Goal: Transaction & Acquisition: Obtain resource

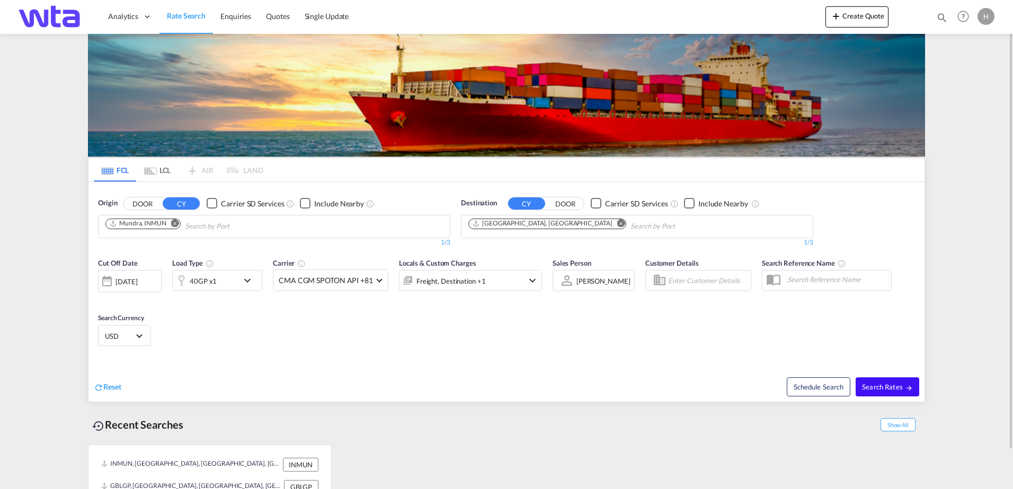
click at [892, 380] on button "Search Rates" at bounding box center [887, 387] width 64 height 19
type input "INMUN to GBLGP / [DATE]"
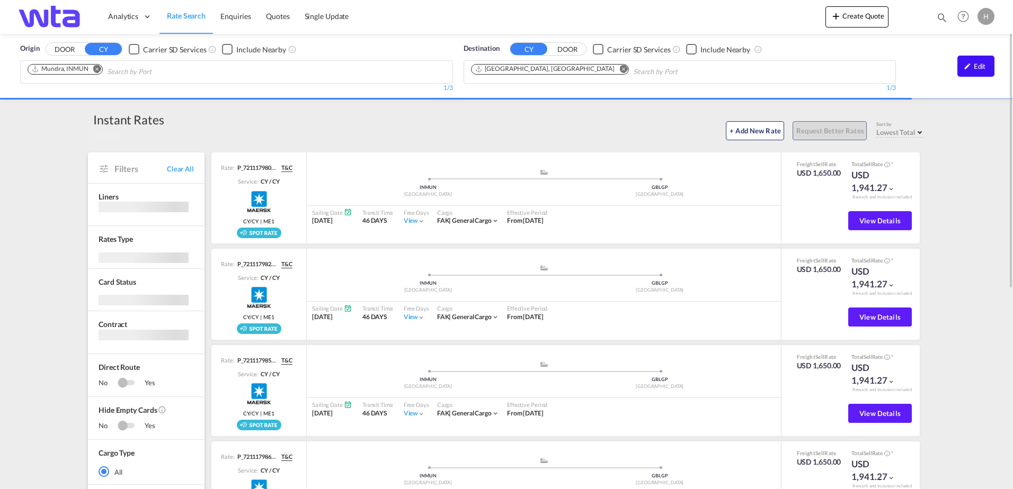
click at [968, 63] on md-icon "icon-pencil" at bounding box center [966, 65] width 7 height 7
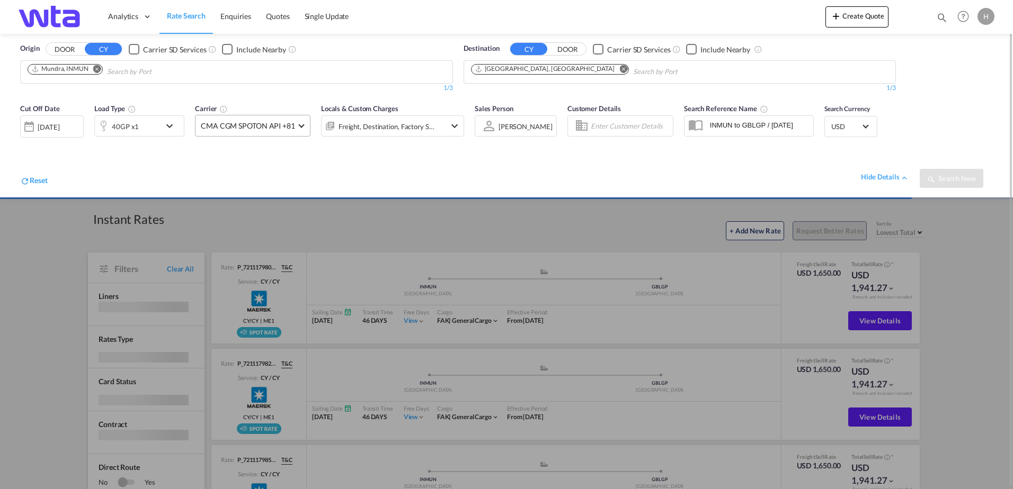
click at [262, 122] on span "CMA CGM SPOTON API +81" at bounding box center [248, 126] width 94 height 11
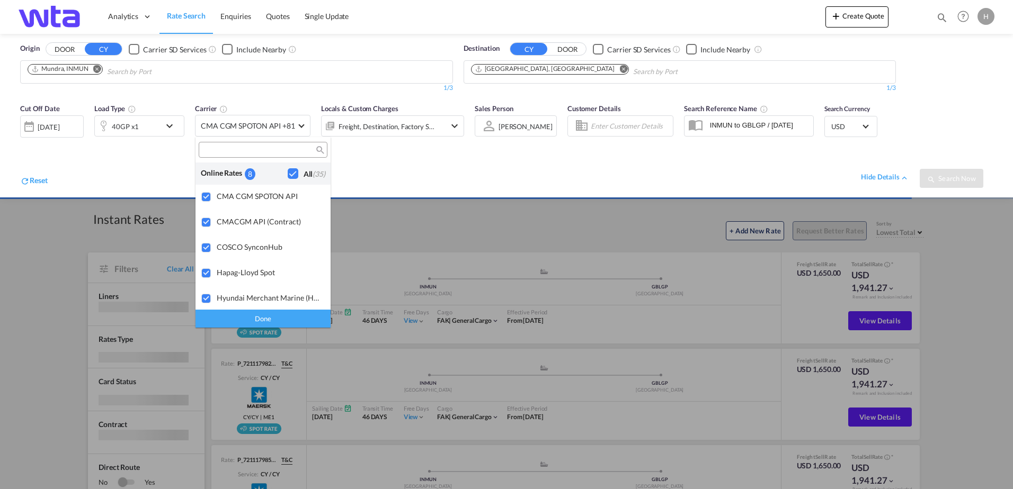
click at [288, 172] on div "Checkbox No Ink" at bounding box center [293, 173] width 11 height 11
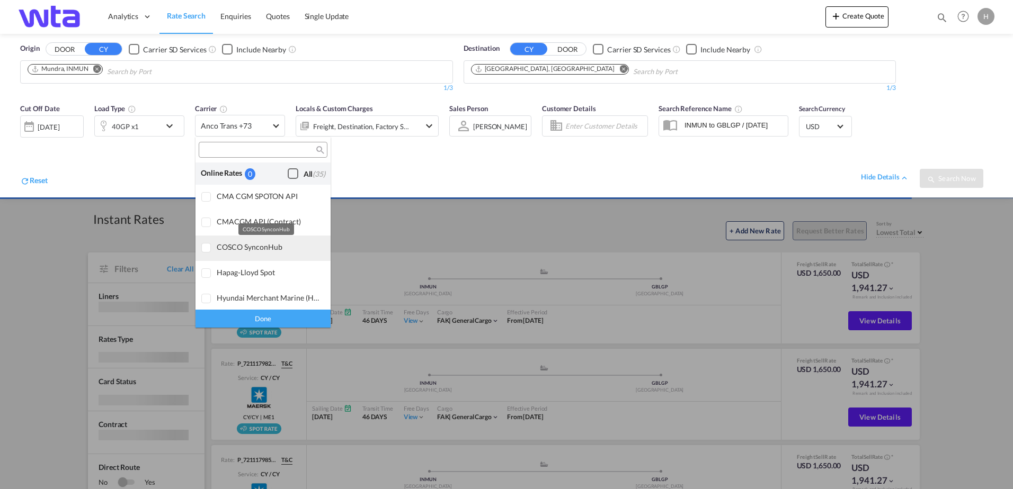
click at [252, 245] on div "COSCO SynconHub" at bounding box center [269, 247] width 105 height 9
click at [271, 319] on div "Done" at bounding box center [262, 318] width 135 height 19
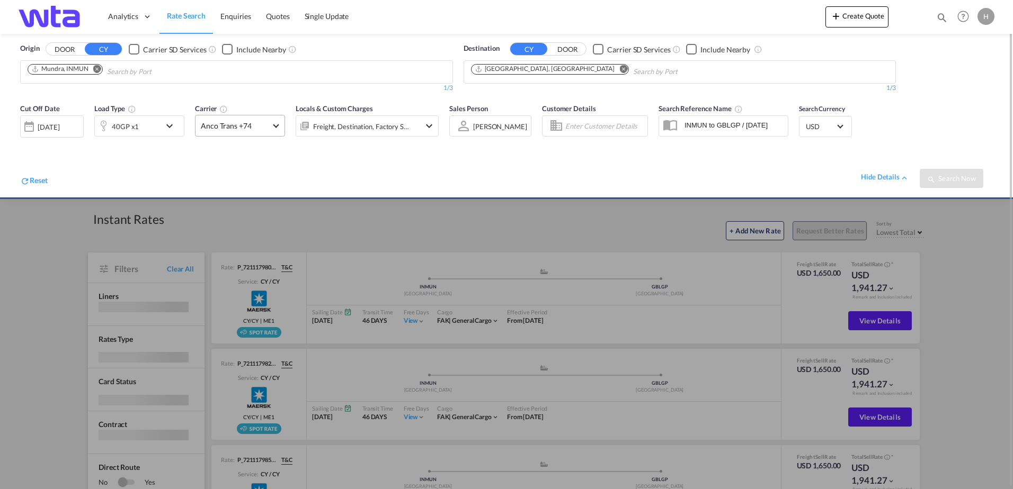
click at [234, 127] on span "Anco Trans +74" at bounding box center [235, 126] width 69 height 11
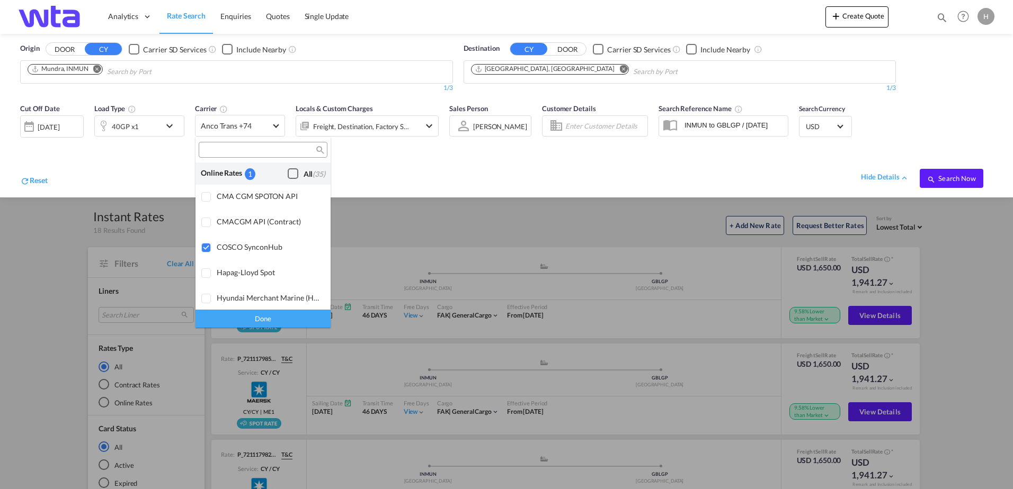
click at [294, 320] on div "Done" at bounding box center [262, 318] width 135 height 19
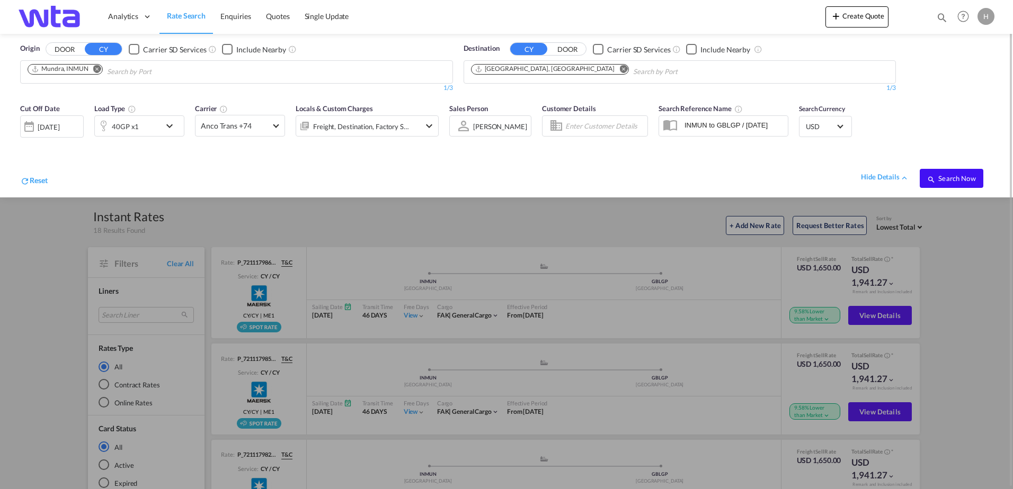
click at [946, 178] on span "Search Now" at bounding box center [951, 178] width 48 height 8
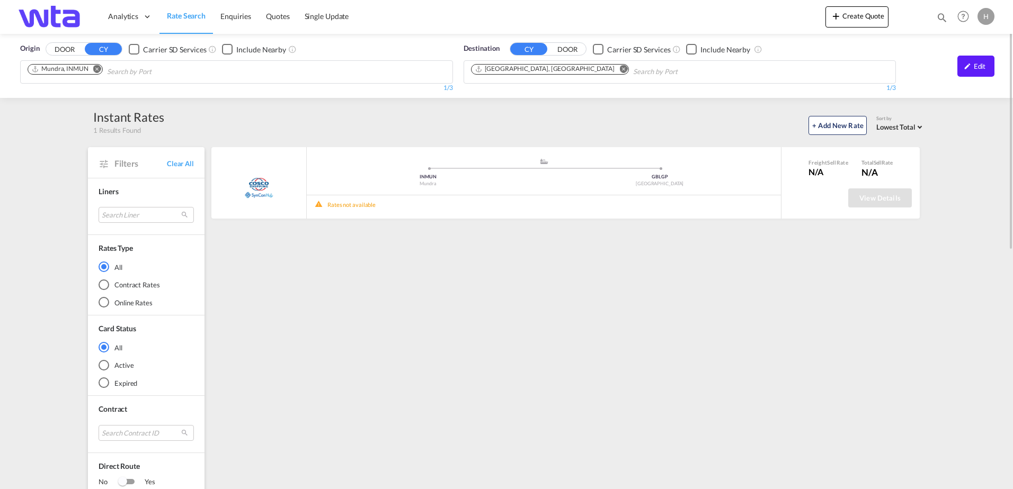
click at [619, 67] on md-icon "Remove" at bounding box center [623, 69] width 8 height 8
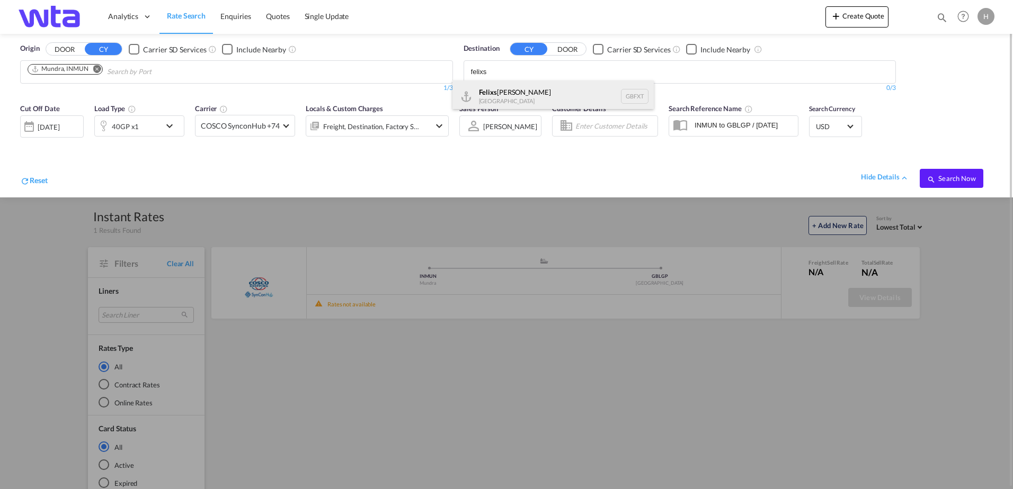
type input "felixs"
click at [514, 96] on div "Felixs towe United Kingdom GBFXT" at bounding box center [552, 97] width 201 height 32
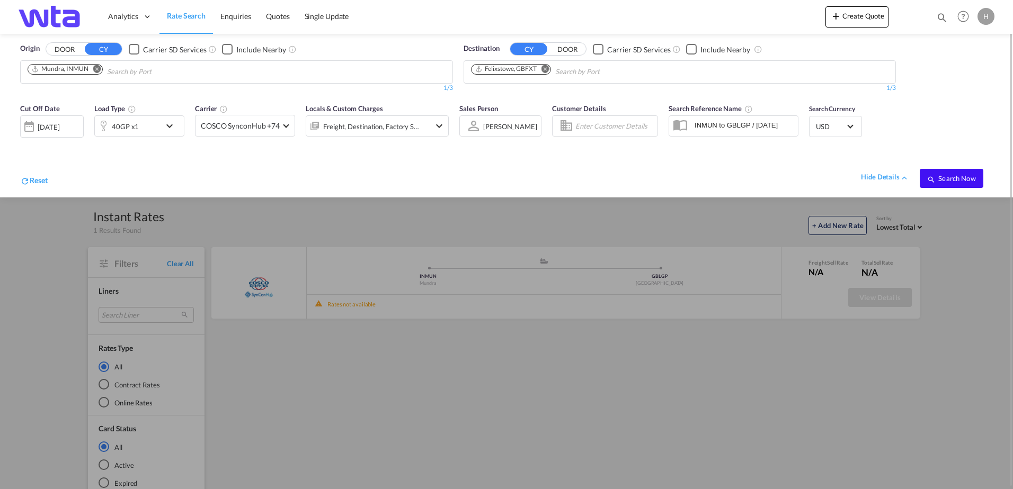
click at [943, 175] on span "Search Now" at bounding box center [951, 178] width 48 height 8
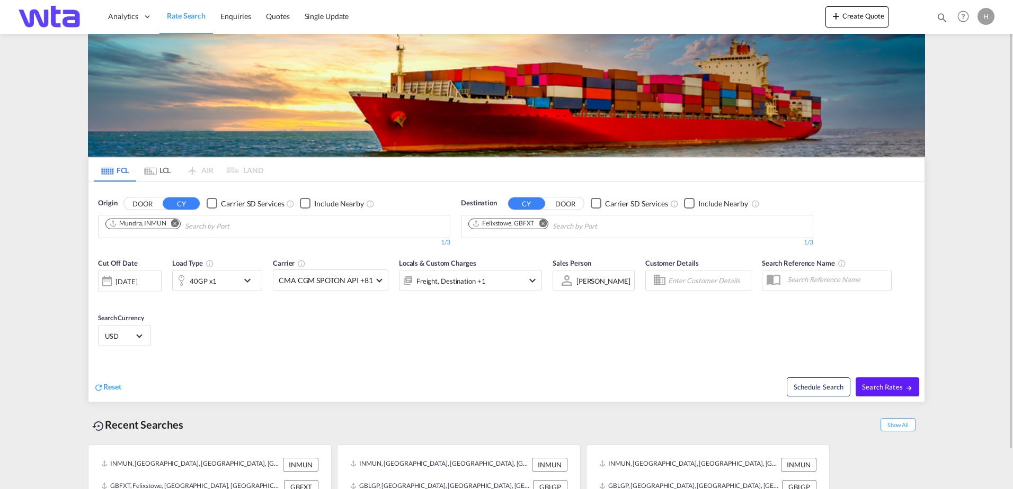
click at [244, 221] on input "Chips input." at bounding box center [235, 226] width 101 height 17
type input "NHAVA"
click at [256, 253] on div "[PERSON_NAME] ( [PERSON_NAME]) [GEOGRAPHIC_DATA] INNSA" at bounding box center [266, 251] width 201 height 32
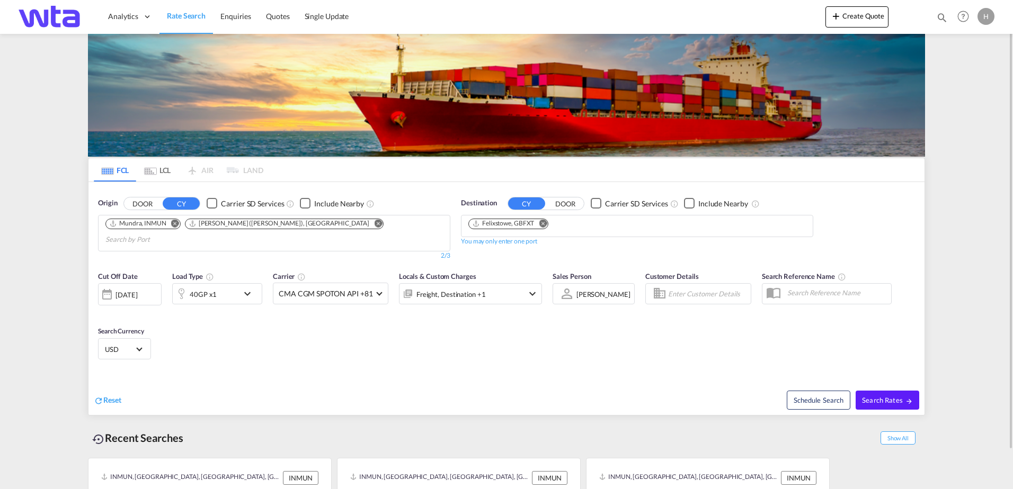
click at [581, 224] on md-chips "Felixstowe, GBFXT" at bounding box center [636, 226] width 351 height 21
click at [566, 225] on md-chips "Felixstowe, GBFXT" at bounding box center [636, 226] width 351 height 21
drag, startPoint x: 566, startPoint y: 225, endPoint x: 511, endPoint y: 241, distance: 56.8
click at [551, 247] on div "Destination CY DOOR Carrier SD Services Include Nearby Felixstowe, GBFXT You ma…" at bounding box center [636, 229] width 363 height 73
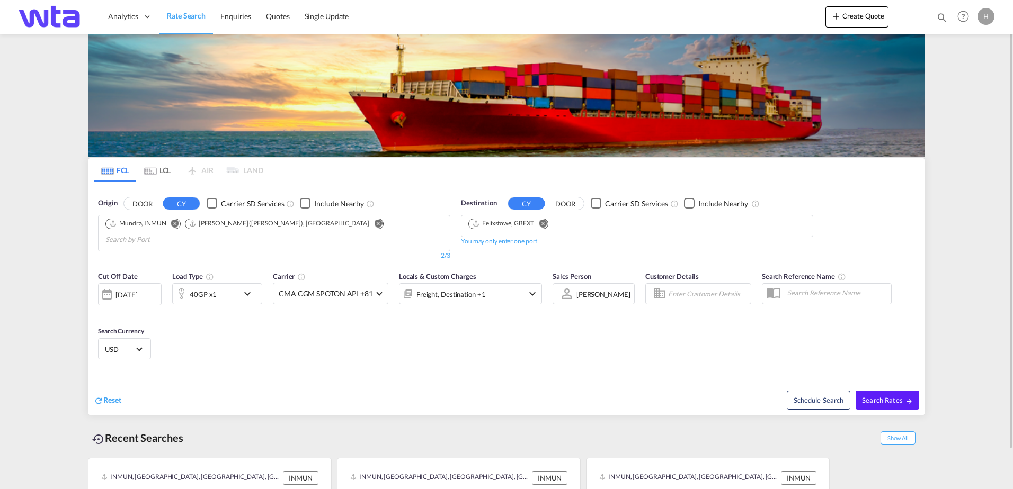
drag, startPoint x: 544, startPoint y: 222, endPoint x: 517, endPoint y: 223, distance: 27.1
click at [544, 222] on md-icon "Remove" at bounding box center [543, 223] width 8 height 8
click at [512, 224] on input "Chips input." at bounding box center [518, 226] width 101 height 17
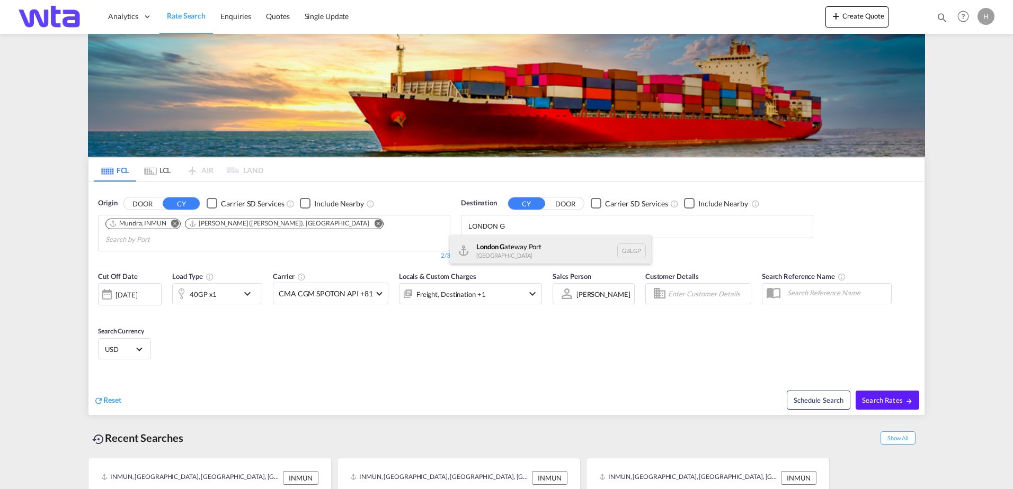
type input "LONDON G"
click at [524, 248] on div "[GEOGRAPHIC_DATA] G ateway [GEOGRAPHIC_DATA] GBLGP" at bounding box center [550, 251] width 201 height 32
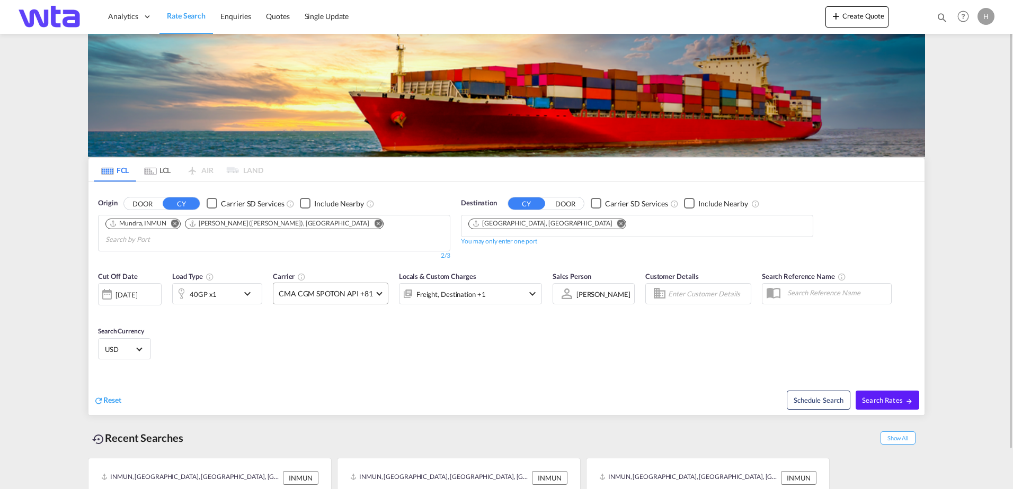
click at [351, 289] on span "CMA CGM SPOTON API +81" at bounding box center [326, 294] width 94 height 11
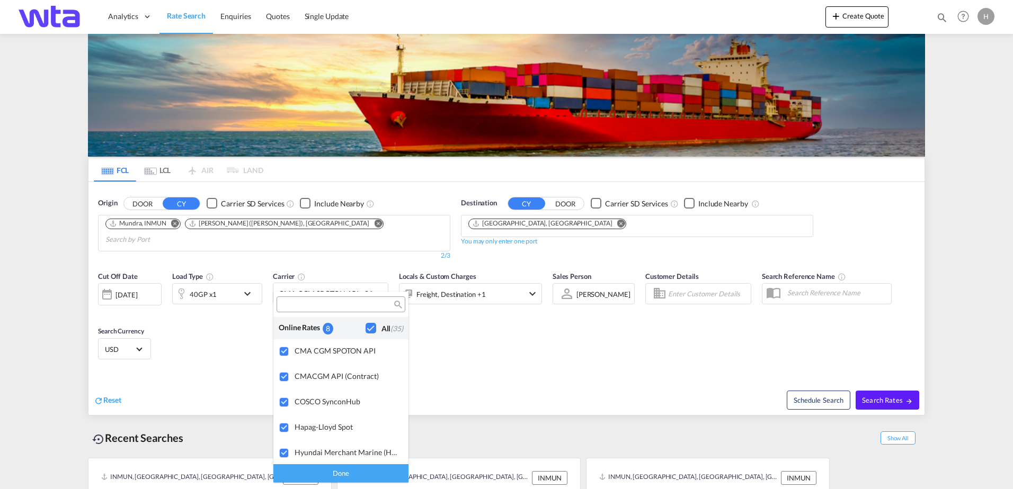
click at [528, 356] on md-backdrop at bounding box center [506, 244] width 1013 height 489
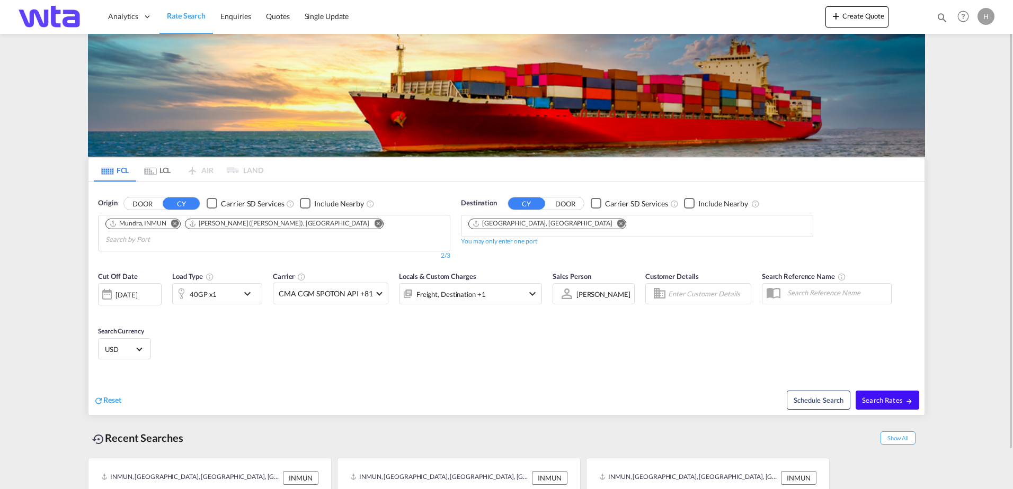
click at [892, 396] on span "Search Rates" at bounding box center [887, 400] width 51 height 8
type input "INMUN,INNSA to GBLGP / [DATE]"
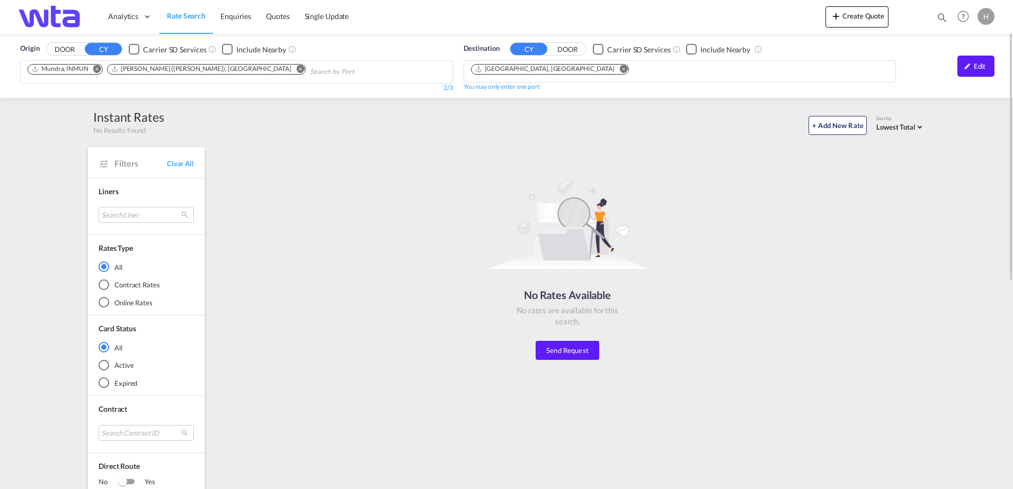
click at [619, 67] on md-icon "Remove" at bounding box center [623, 69] width 8 height 8
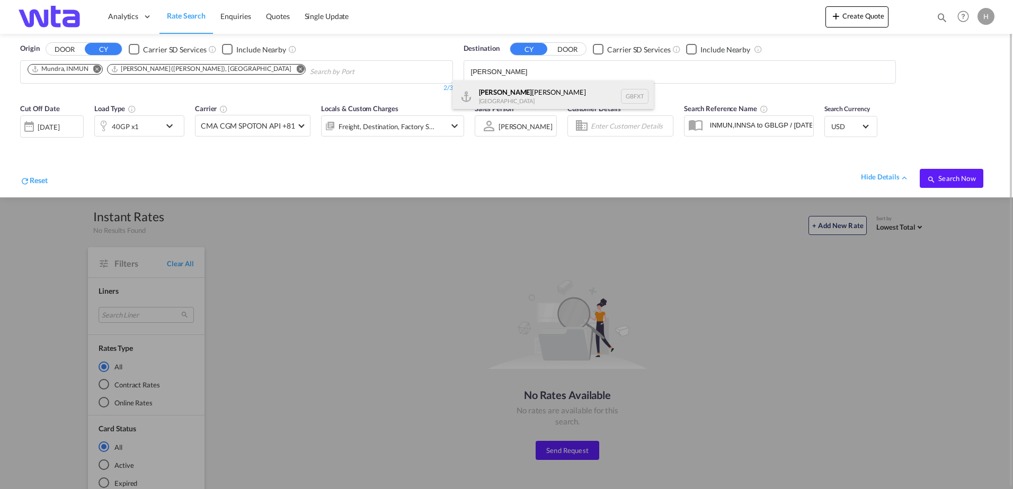
type input "[PERSON_NAME]"
click at [525, 97] on div "[PERSON_NAME] [GEOGRAPHIC_DATA] GBFXT" at bounding box center [552, 97] width 201 height 32
click at [943, 181] on span "Search Now" at bounding box center [951, 178] width 48 height 8
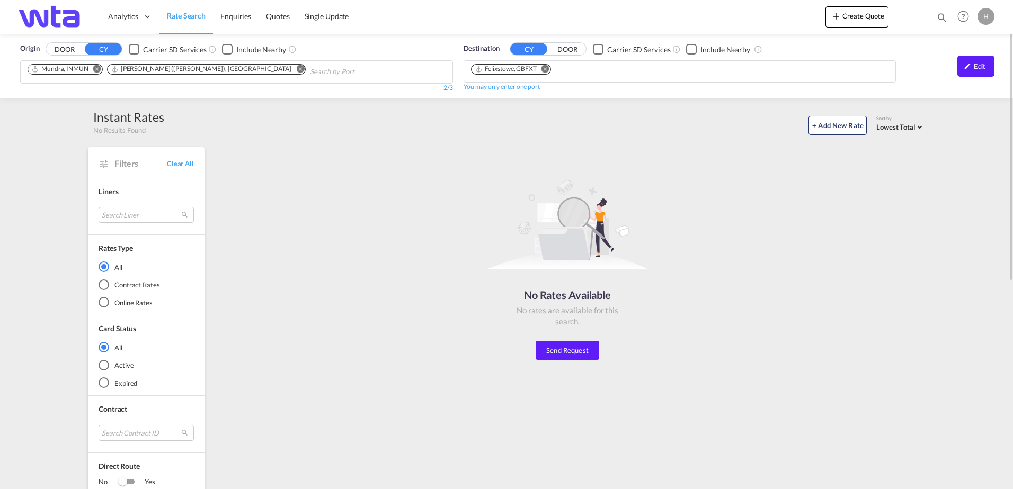
click at [296, 69] on md-icon "Remove" at bounding box center [300, 69] width 8 height 8
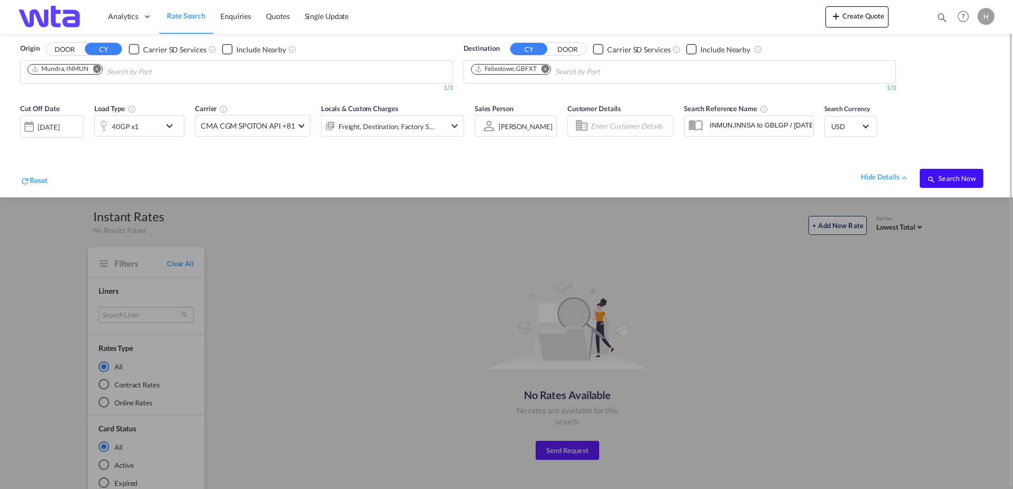
click at [948, 176] on span "Search Now" at bounding box center [951, 178] width 48 height 8
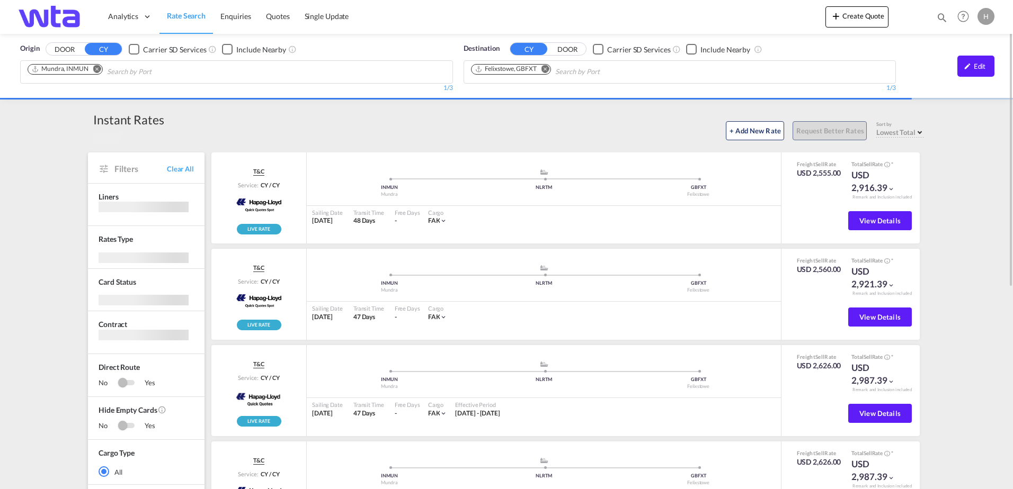
click at [904, 132] on span "Lowest Total" at bounding box center [895, 132] width 39 height 8
click at [920, 130] on span "Select: Lowest Total" at bounding box center [919, 132] width 4 height 4
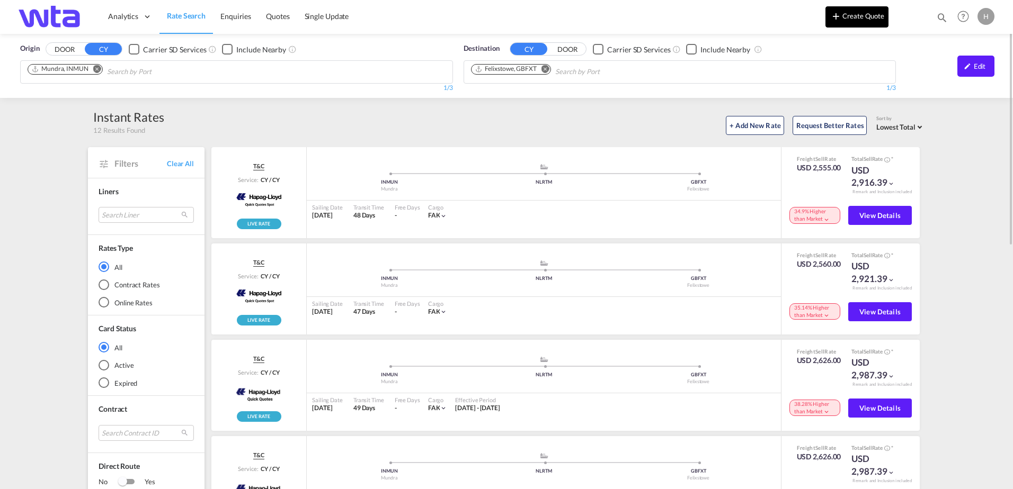
click at [861, 12] on button "Create Quote" at bounding box center [856, 16] width 63 height 21
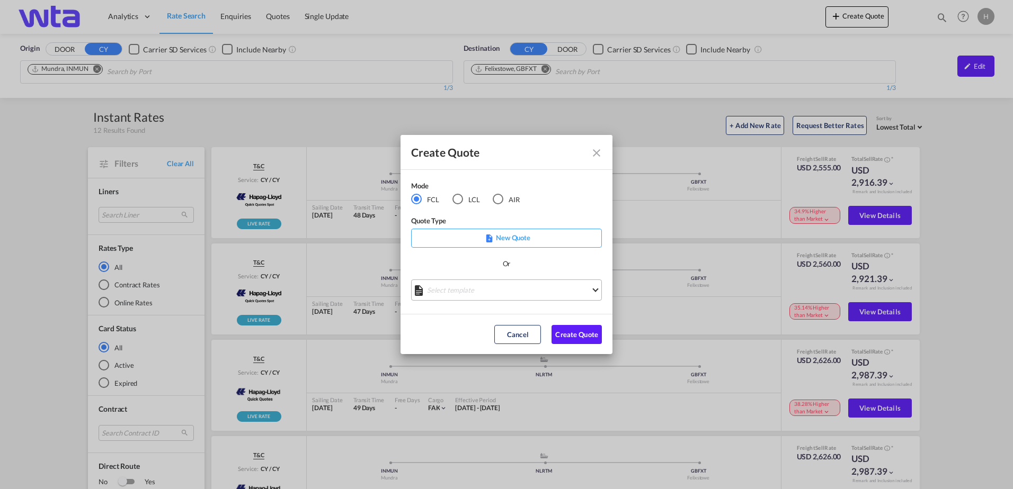
click at [595, 287] on md-select "Select template No Result Match Found Done" at bounding box center [506, 290] width 191 height 21
click at [549, 204] on md-backdrop at bounding box center [506, 244] width 1013 height 489
click at [499, 234] on p "New Quote" at bounding box center [506, 237] width 183 height 11
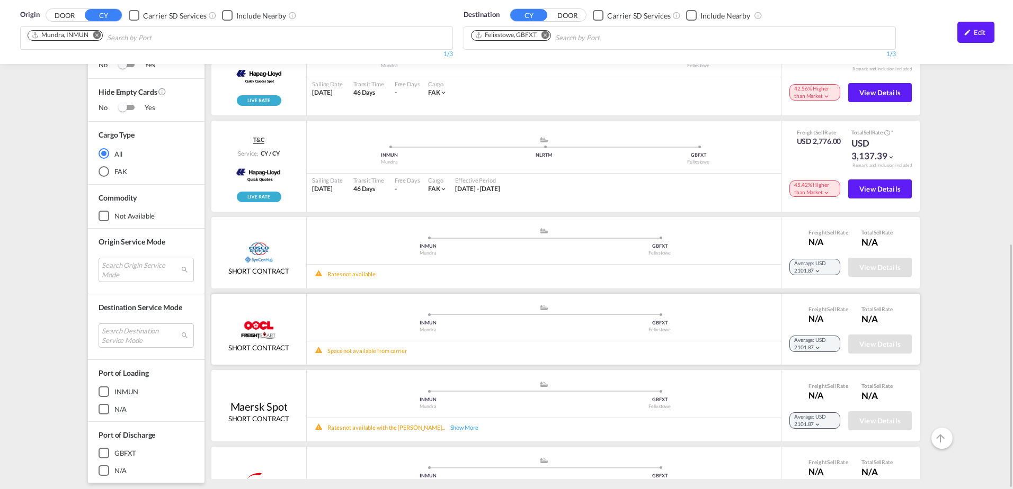
scroll to position [256, 0]
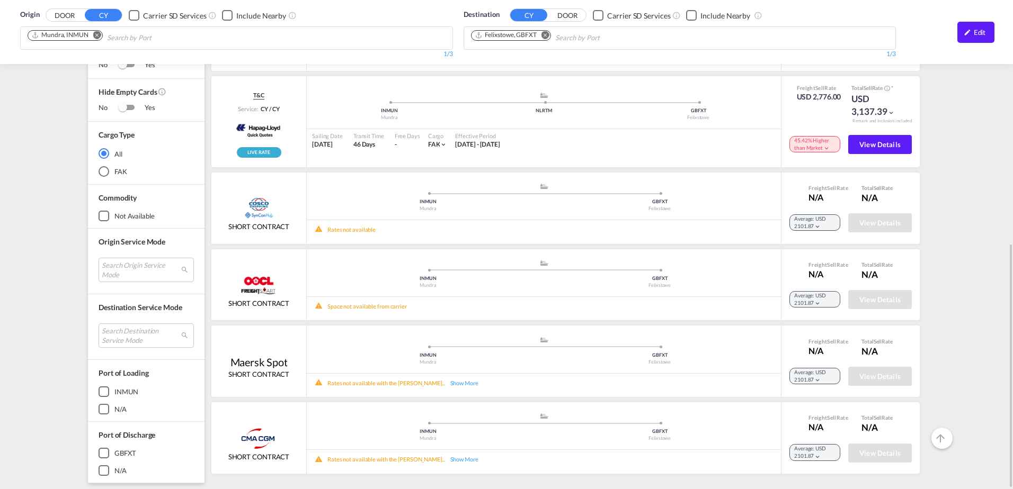
click at [99, 33] on md-icon "Remove" at bounding box center [97, 35] width 8 height 8
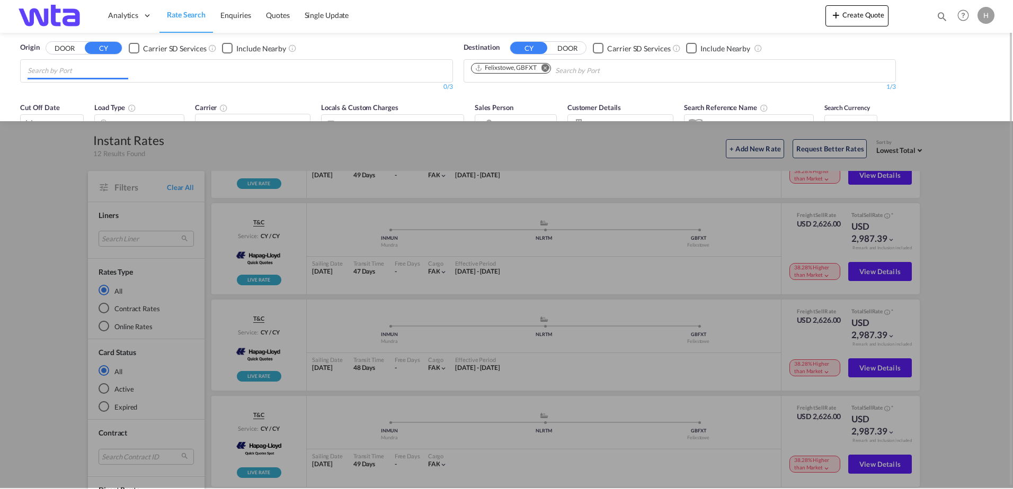
scroll to position [0, 0]
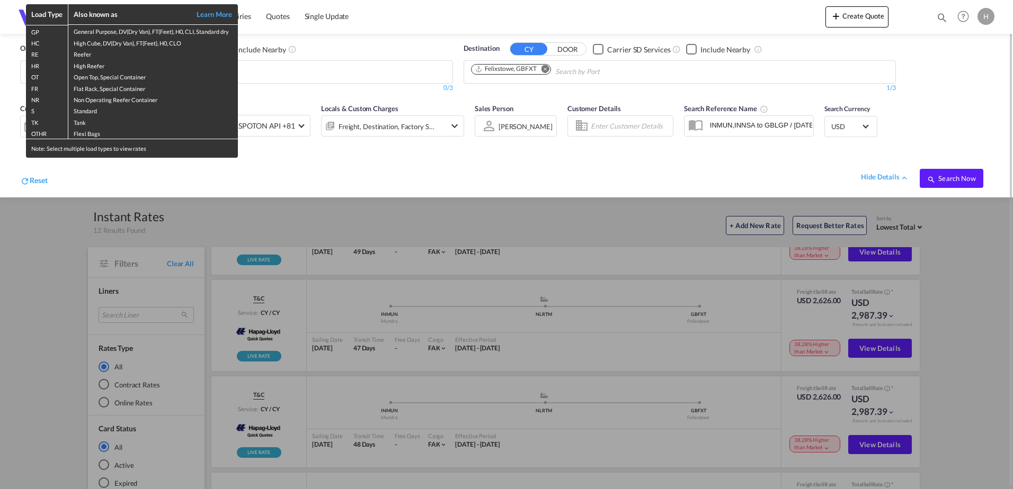
drag, startPoint x: 62, startPoint y: 228, endPoint x: 258, endPoint y: 155, distance: 209.1
click at [62, 227] on div "Load Type Also known as Learn More GP General Purpose, DV(Dry Van), FT(Feet), H…" at bounding box center [506, 244] width 1013 height 489
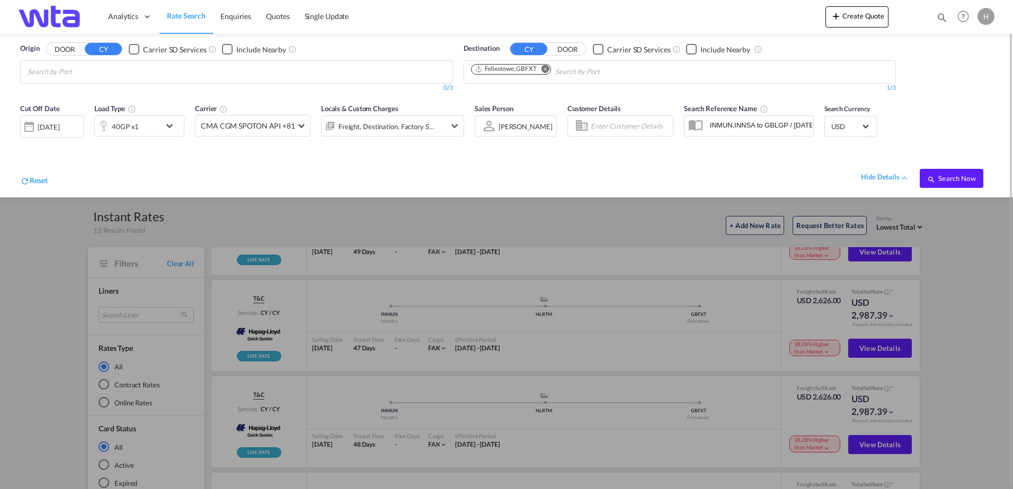
click at [177, 70] on body "Analytics Reports Dashboard Rate Search Enquiries Quotes" at bounding box center [506, 244] width 1013 height 489
type input "nhava sh"
click at [115, 93] on div "[PERSON_NAME] ( Nhava Sh eva) India INNSA" at bounding box center [109, 97] width 201 height 32
click at [954, 178] on span "Search Now" at bounding box center [951, 178] width 48 height 8
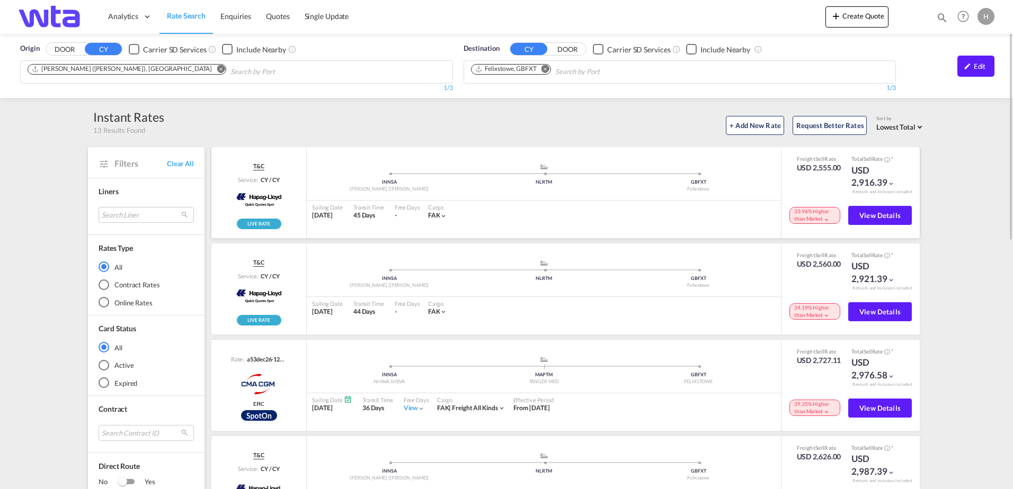
click at [825, 216] on div "33.96% Higher than Market" at bounding box center [814, 215] width 51 height 16
click at [822, 218] on md-icon "icon-chevron-down" at bounding box center [825, 219] width 7 height 7
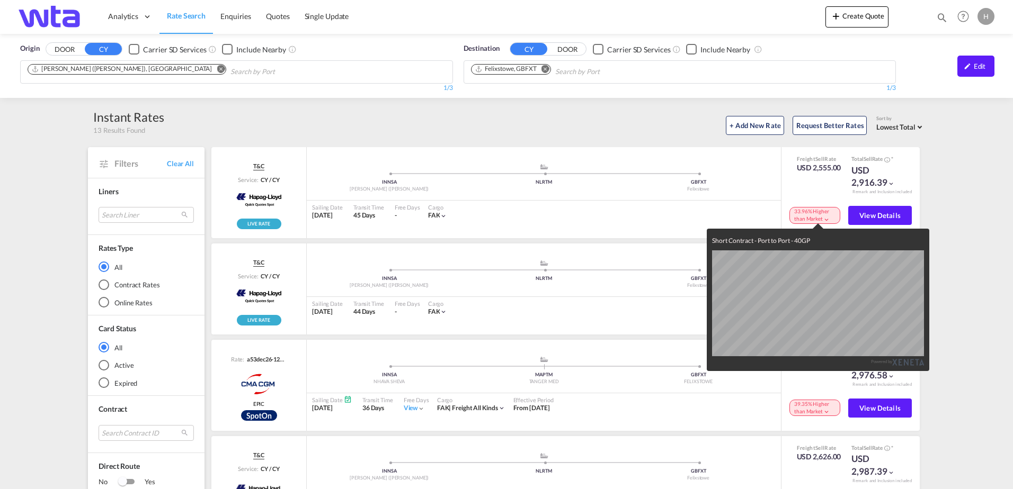
click at [666, 131] on div "Short Contract - Port to Port - 40GP Powered by" at bounding box center [506, 244] width 1013 height 489
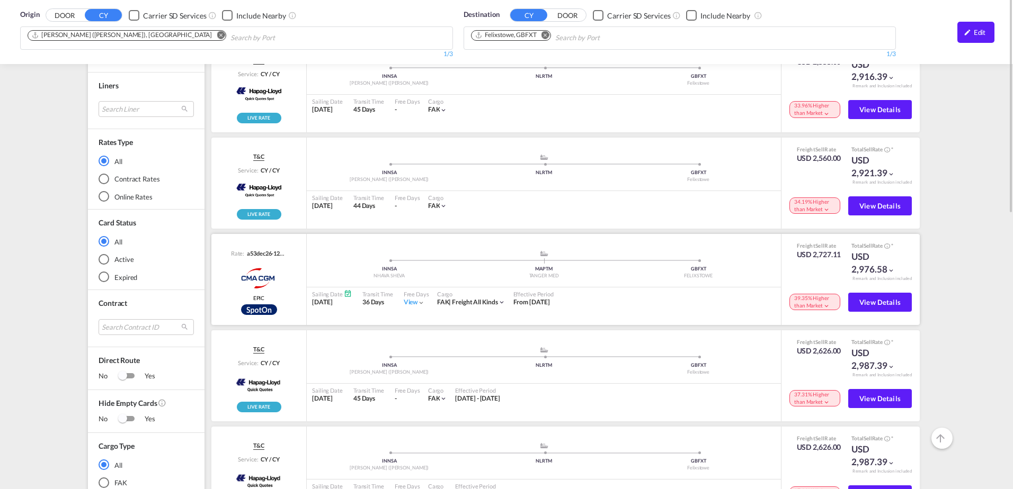
scroll to position [53, 0]
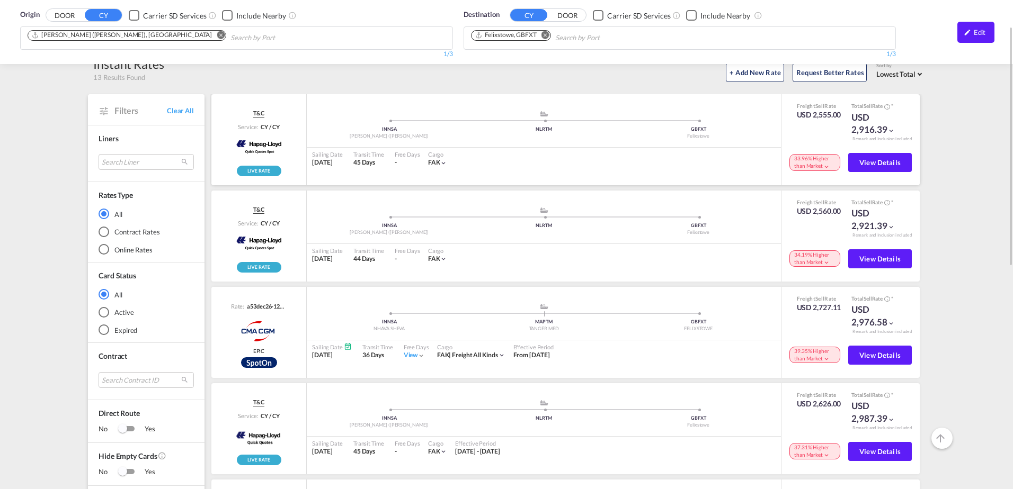
click at [314, 99] on div ".a{fill:#aaa8ad;} .a{fill:#aaa8ad;} [PERSON_NAME] ([PERSON_NAME]) NLRTM GBFXT F…" at bounding box center [544, 139] width 474 height 91
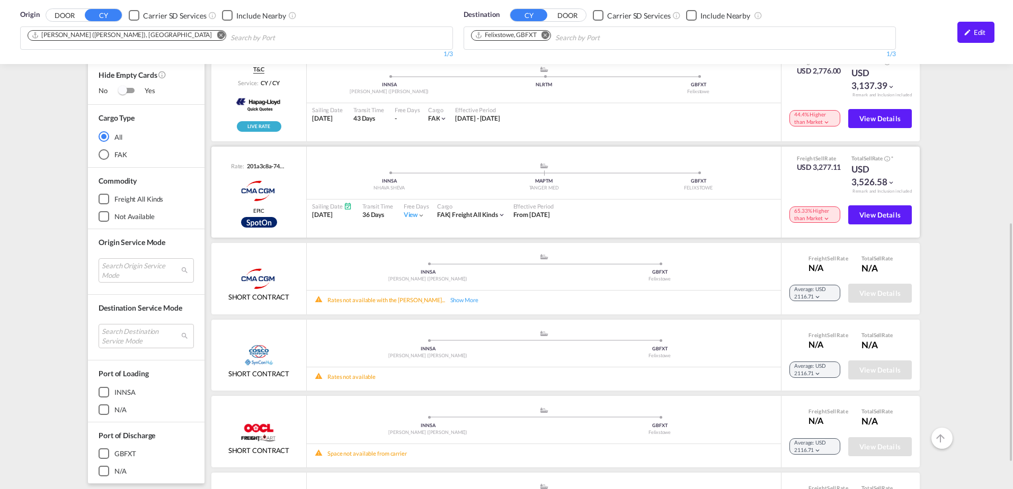
scroll to position [348, 0]
